Goal: Information Seeking & Learning: Learn about a topic

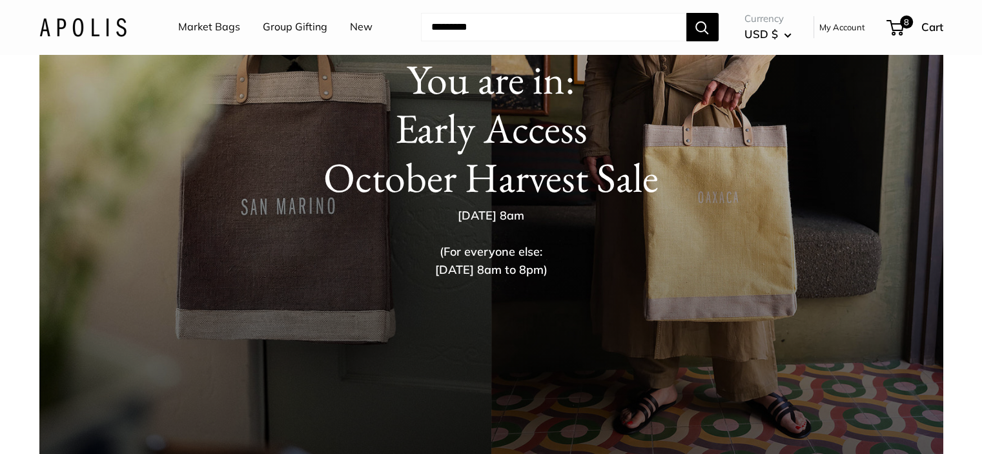
scroll to position [182, 0]
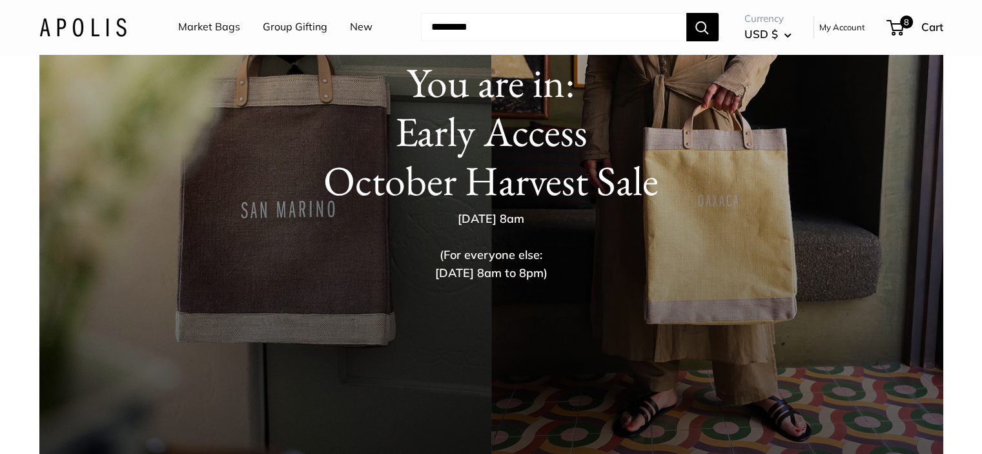
click at [325, 183] on h1 "You are in: Early Access October Harvest Sale" at bounding box center [491, 131] width 852 height 147
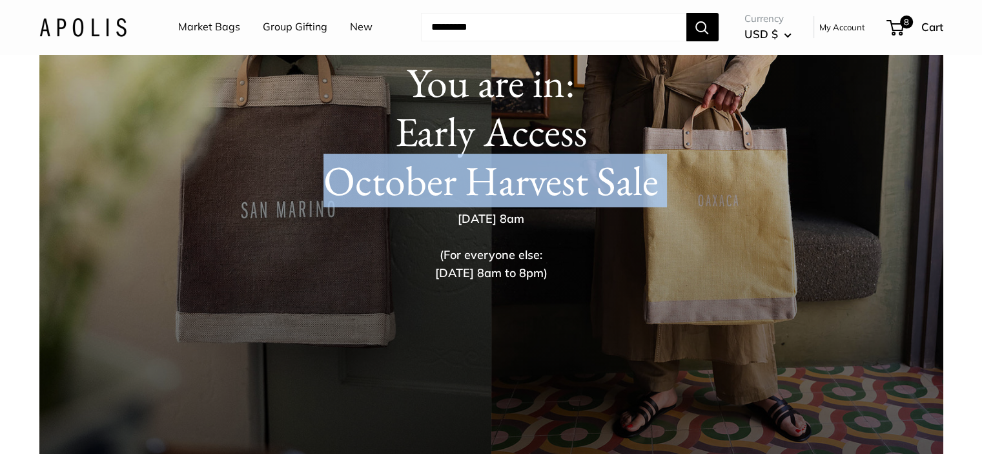
drag, startPoint x: 438, startPoint y: 183, endPoint x: 661, endPoint y: 183, distance: 223.4
click at [661, 183] on h1 "You are in: Early Access October Harvest Sale" at bounding box center [491, 131] width 852 height 147
drag, startPoint x: 558, startPoint y: 223, endPoint x: 427, endPoint y: 223, distance: 131.1
click at [427, 223] on p "[DATE] 8am (For everyone else: [DATE] 8am to 8pm)" at bounding box center [492, 246] width 420 height 72
copy p "[DATE] 8am"
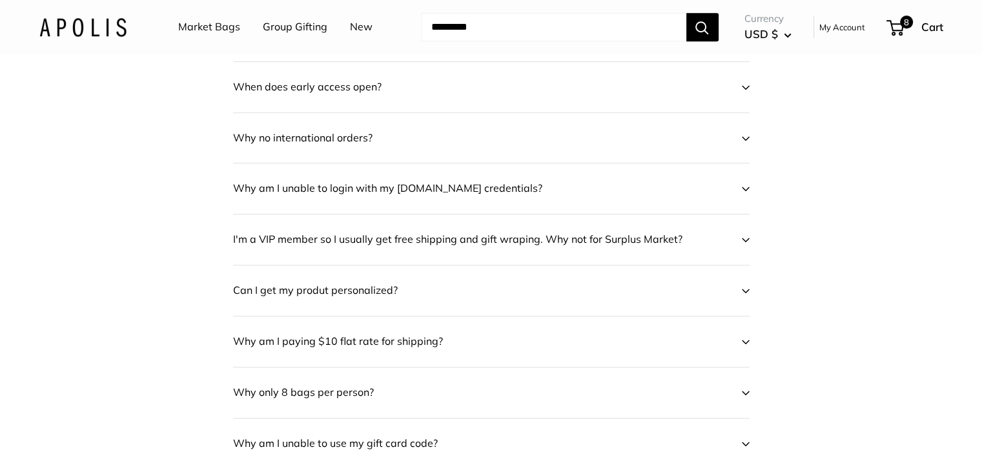
scroll to position [570, 0]
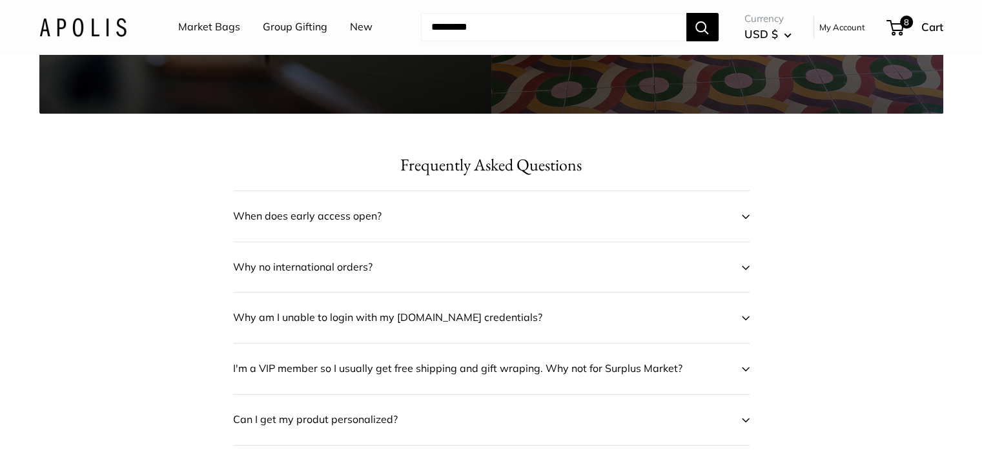
click at [737, 217] on button "When does early access open?" at bounding box center [491, 216] width 517 height 50
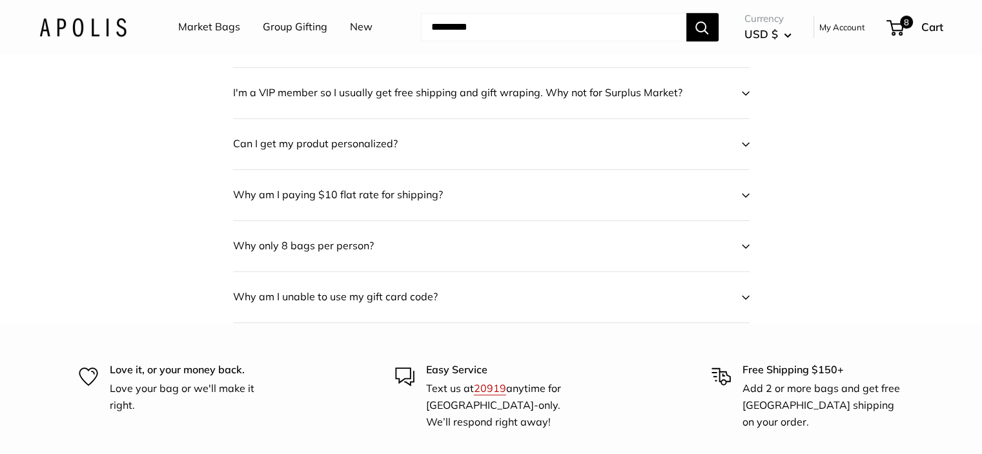
scroll to position [892, 0]
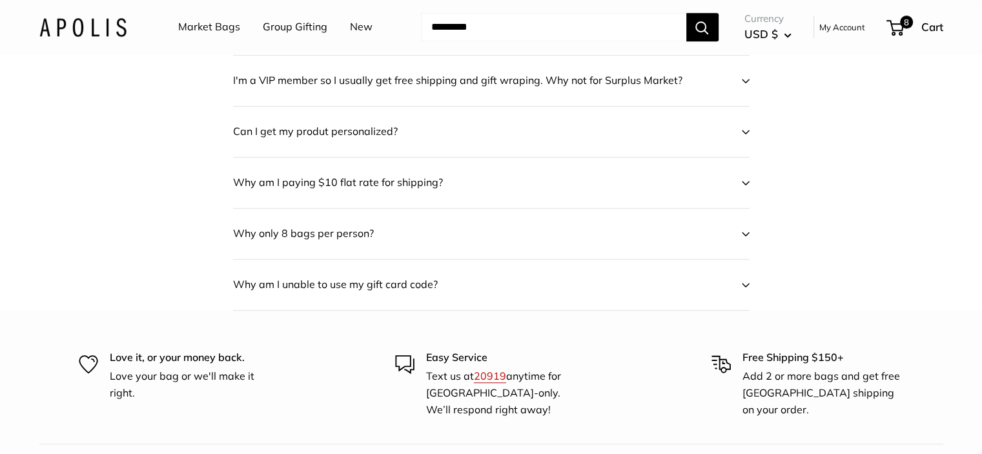
click at [745, 242] on button "Why only 8 bags per person?" at bounding box center [491, 234] width 517 height 50
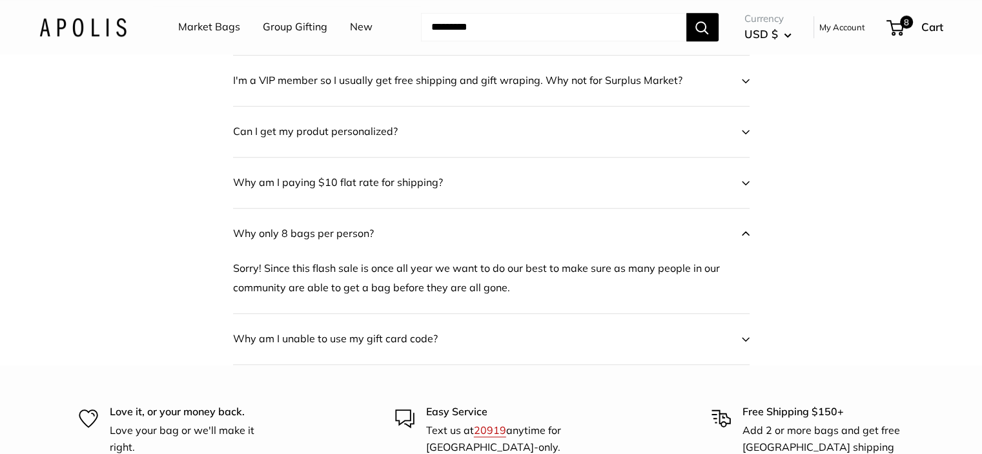
click at [742, 334] on span at bounding box center [746, 338] width 8 height 19
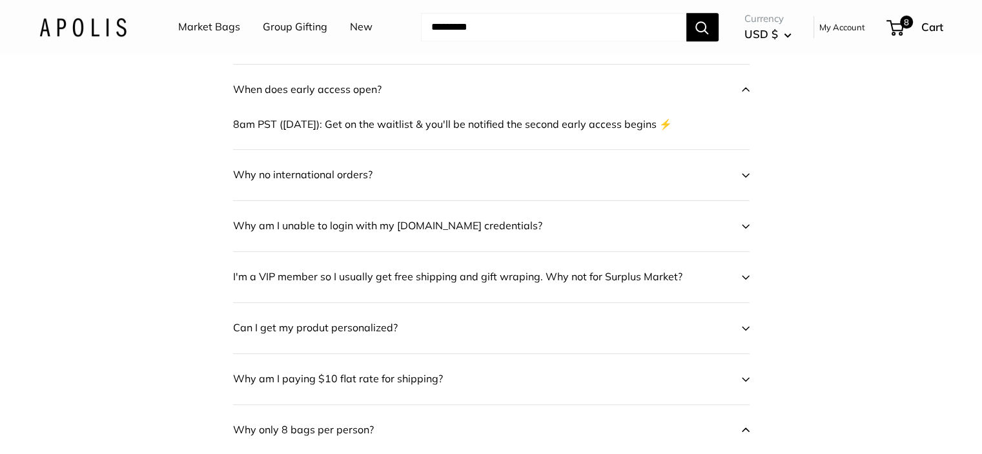
scroll to position [699, 0]
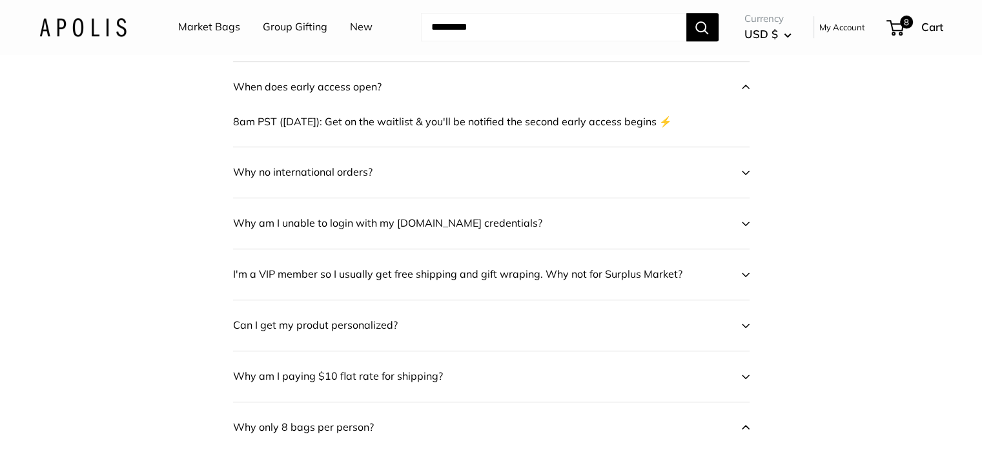
click at [742, 172] on icon at bounding box center [746, 172] width 8 height 5
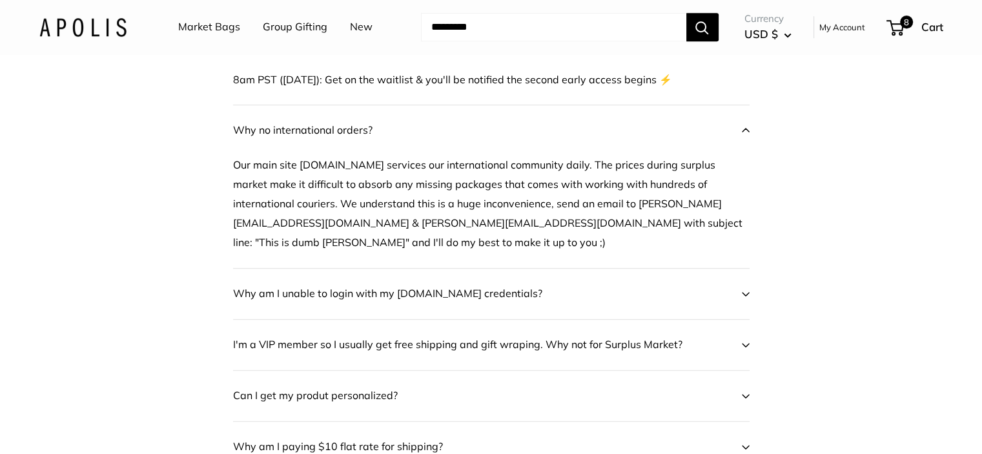
scroll to position [763, 0]
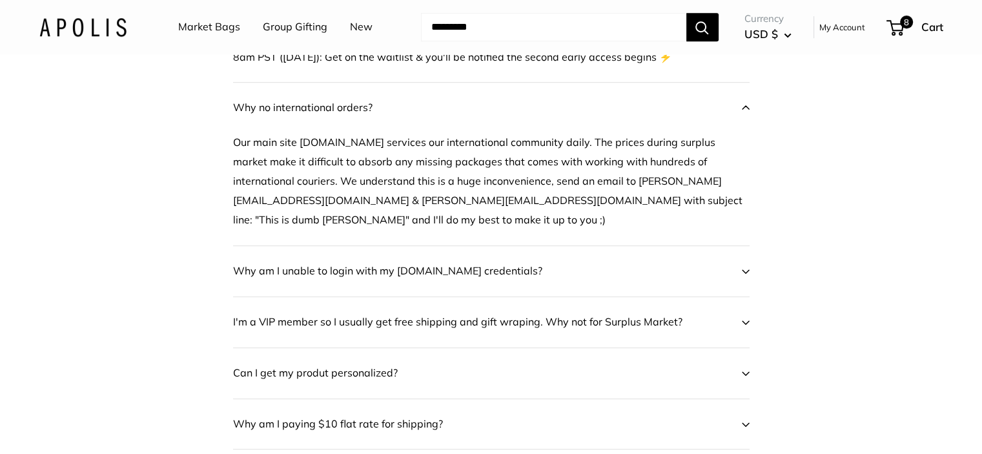
click at [238, 145] on div "Frequently Asked Questions When does early access open? 8am PST ([DATE]): Get o…" at bounding box center [492, 338] width 956 height 759
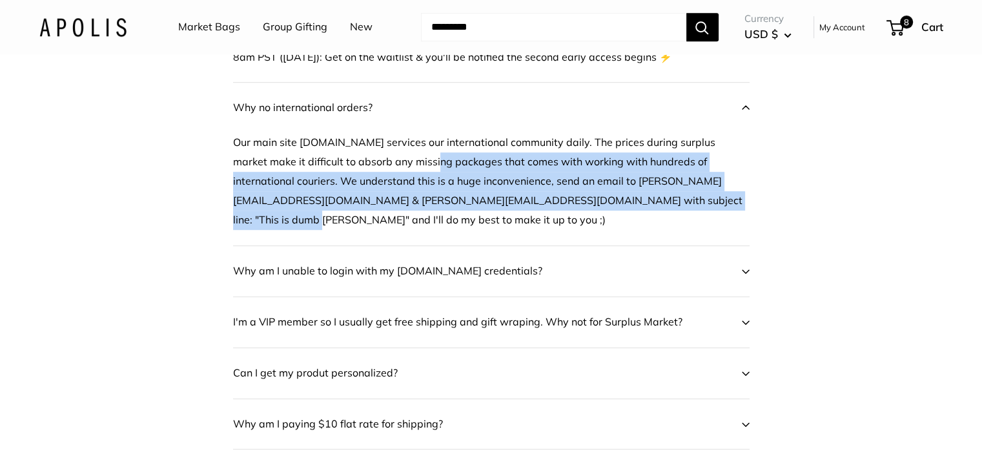
drag, startPoint x: 438, startPoint y: 168, endPoint x: 703, endPoint y: 215, distance: 269.6
click at [690, 211] on div "Our main site [DOMAIN_NAME] services our international community daily. The pri…" at bounding box center [491, 189] width 517 height 112
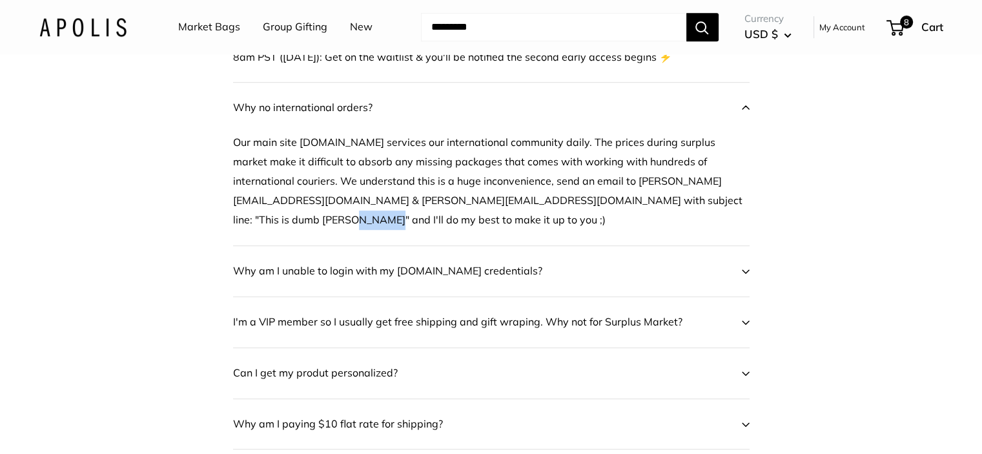
drag, startPoint x: 703, startPoint y: 215, endPoint x: 726, endPoint y: 216, distance: 22.6
click at [726, 216] on div "Our main site [DOMAIN_NAME] services our international community daily. The pri…" at bounding box center [491, 189] width 517 height 112
click at [741, 205] on p "Our main site [DOMAIN_NAME] services our international community daily. The pri…" at bounding box center [491, 181] width 517 height 97
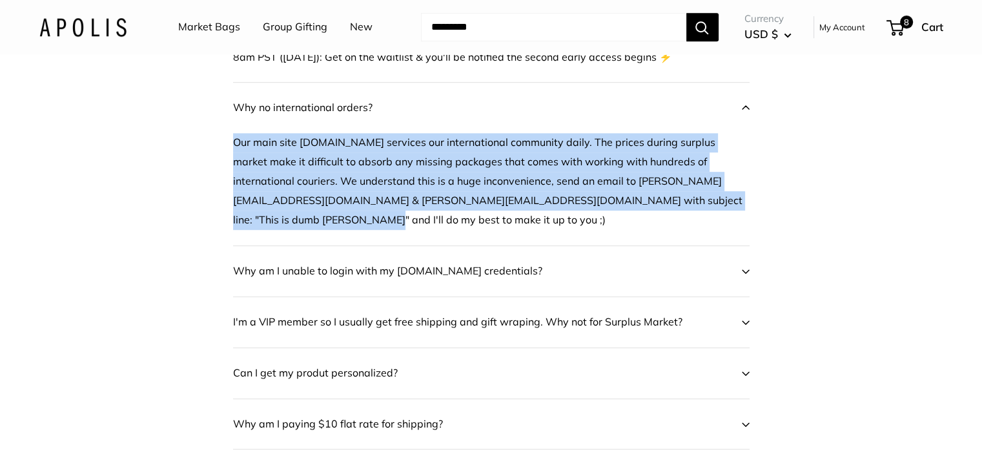
drag, startPoint x: 497, startPoint y: 172, endPoint x: 234, endPoint y: 137, distance: 265.8
click at [234, 137] on p "Our main site [DOMAIN_NAME] services our international community daily. The pri…" at bounding box center [491, 181] width 517 height 97
copy p "Our main site [DOMAIN_NAME] services our international community daily. The pri…"
click at [730, 262] on span "Why am I unable to login with my [DOMAIN_NAME] credentials?" at bounding box center [482, 271] width 499 height 19
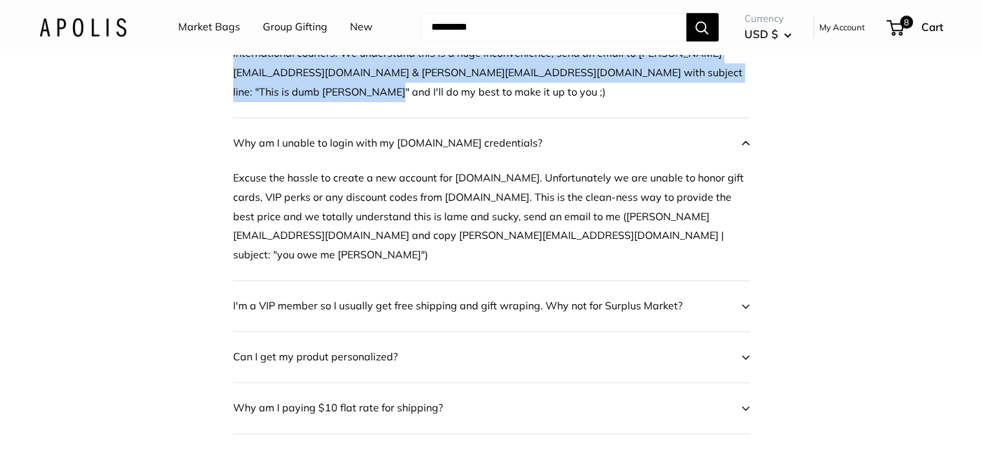
scroll to position [892, 0]
click at [736, 280] on button "I'm a VIP member so I usually get free shipping and gift wraping. Why not for S…" at bounding box center [491, 305] width 517 height 50
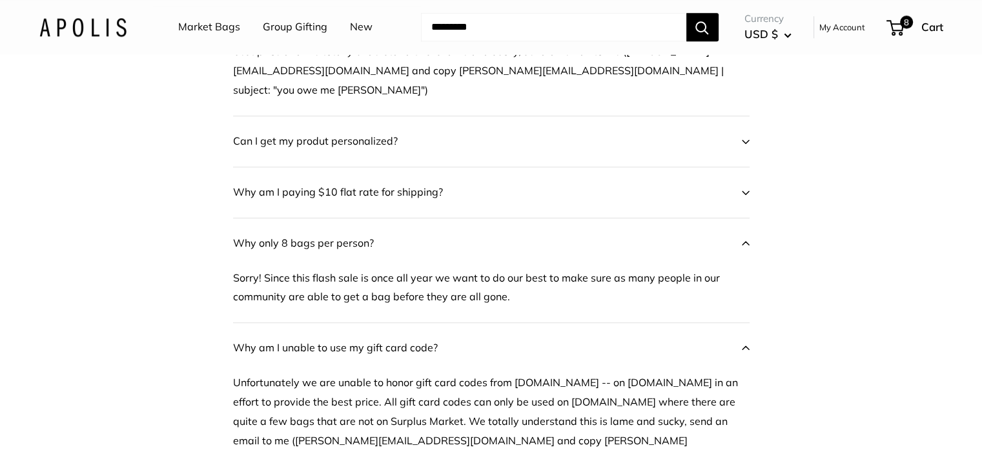
scroll to position [1151, 0]
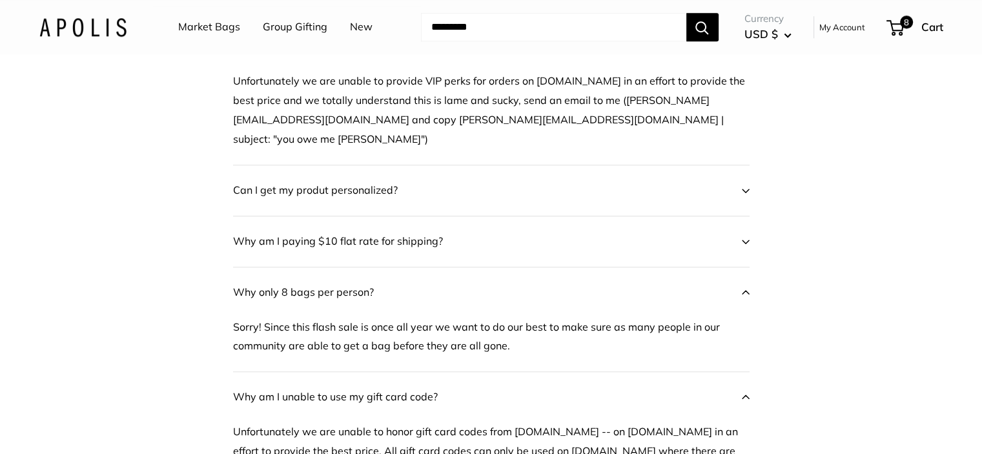
click at [677, 232] on span "Why am I paying $10 flat rate for shipping?" at bounding box center [482, 241] width 499 height 19
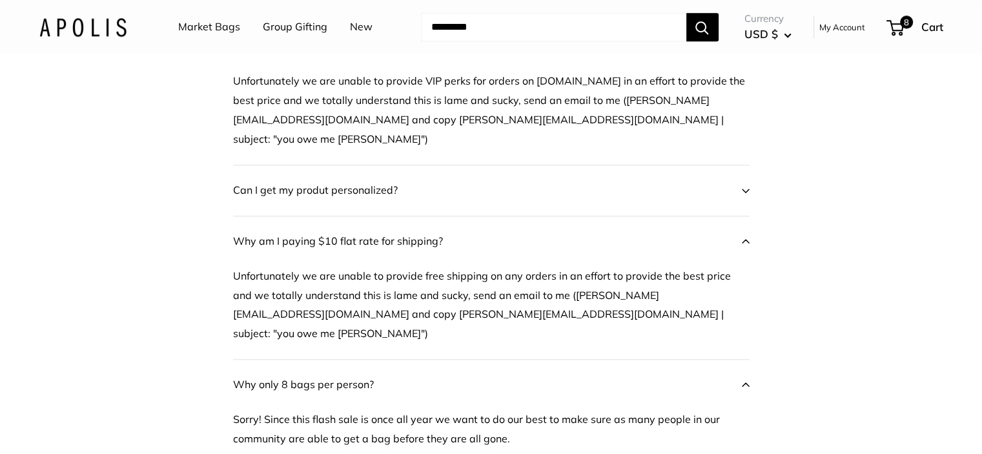
click at [726, 181] on span "Can I get my produt personalized?" at bounding box center [482, 190] width 499 height 19
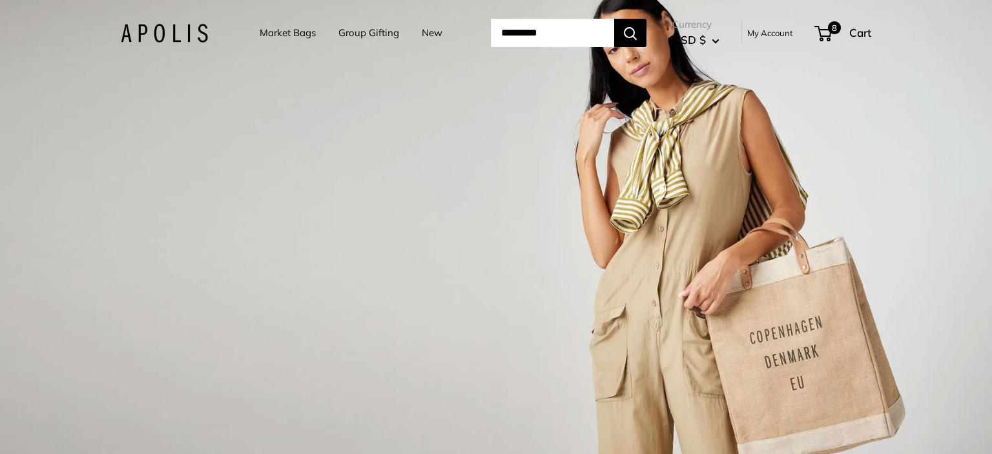
click at [353, 33] on link "Group Gifting" at bounding box center [368, 33] width 61 height 18
